Goal: Information Seeking & Learning: Learn about a topic

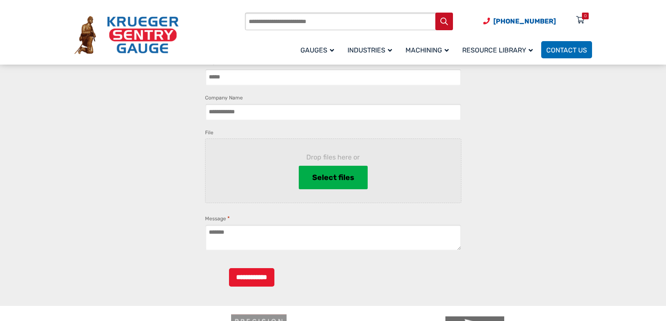
scroll to position [1054, 0]
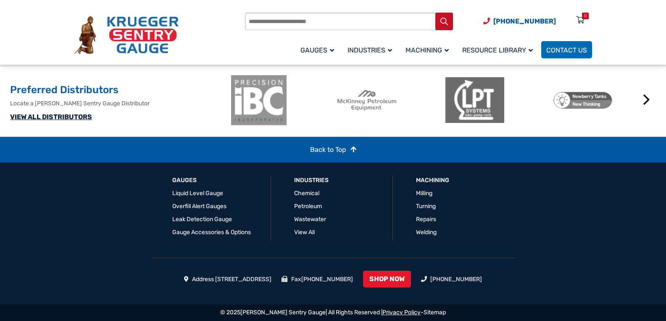
click at [393, 312] on link "Privacy Policy" at bounding box center [401, 312] width 38 height 7
drag, startPoint x: 311, startPoint y: 317, endPoint x: 250, endPoint y: 315, distance: 60.9
click at [250, 315] on div "© 2025 [PERSON_NAME] Sentry Gauge | All Rights Reserved | Privacy Policy - Site…" at bounding box center [333, 312] width 666 height 17
copy link "[PERSON_NAME] Sentry Gauge"
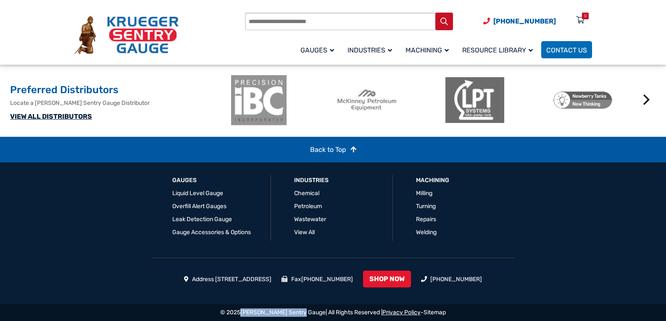
click at [383, 313] on link "Privacy Policy" at bounding box center [401, 312] width 38 height 7
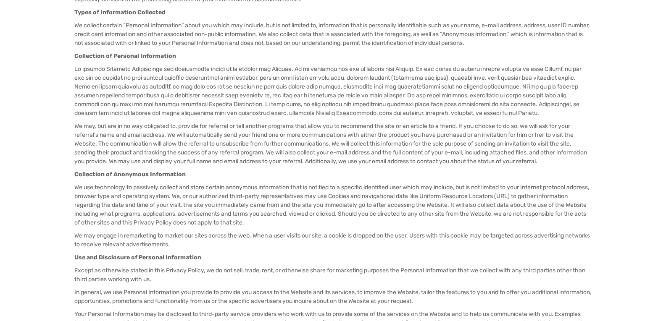
scroll to position [224, 0]
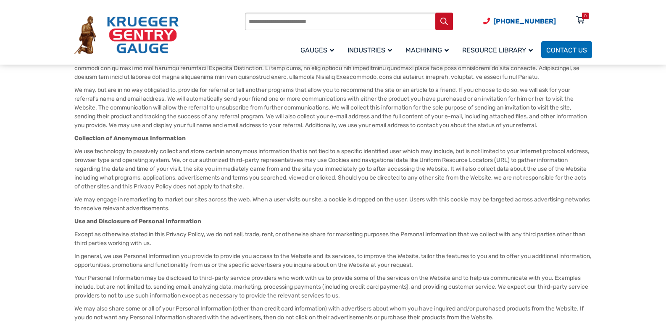
click at [349, 218] on p "Use and Disclosure of Personal Information" at bounding box center [332, 221] width 517 height 9
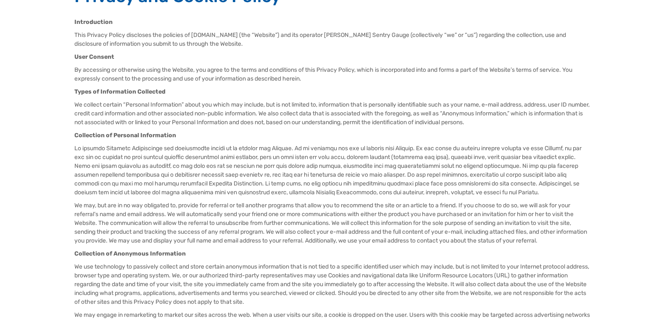
scroll to position [0, 0]
